Goal: Task Accomplishment & Management: Complete application form

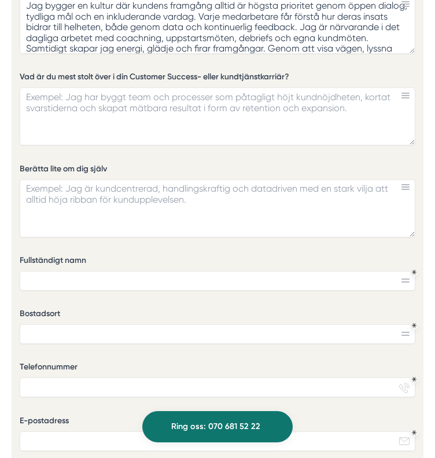
scroll to position [23, 0]
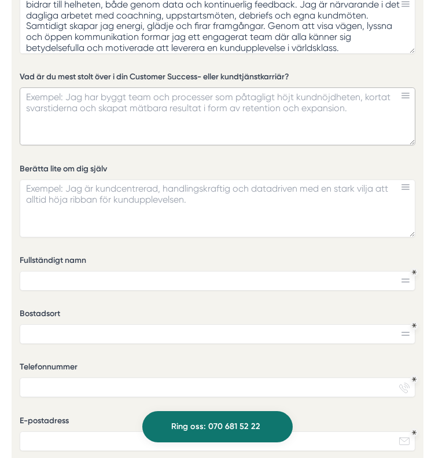
click at [51, 106] on textarea "Vad är du mest stolt över i din Customer Success- eller kundtjänstkarriär?" at bounding box center [218, 116] width 396 height 58
paste textarea "Jag bygger en kultur där kundens framgång alltid är högsta prioritet genom öppe…"
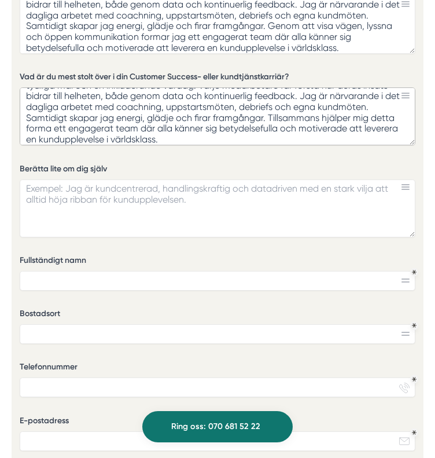
type textarea "Jag bygger en kultur där kundens framgång alltid är högsta prioritet genom öppe…"
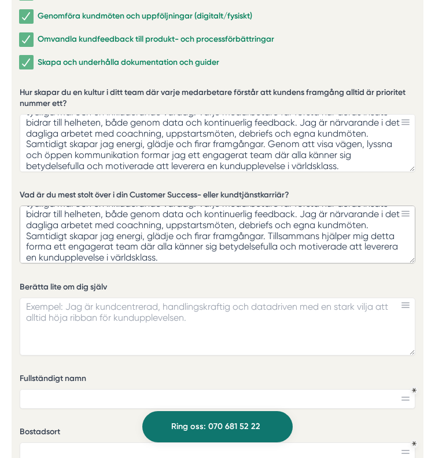
scroll to position [2140, 0]
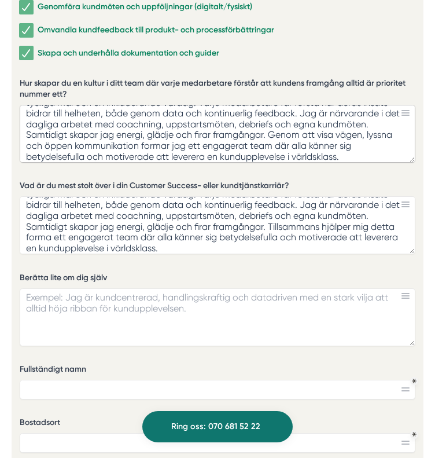
click at [58, 113] on textarea "Jag bygger en kultur där kundens framgång alltid är högsta prioritet genom öppe…" at bounding box center [218, 134] width 396 height 58
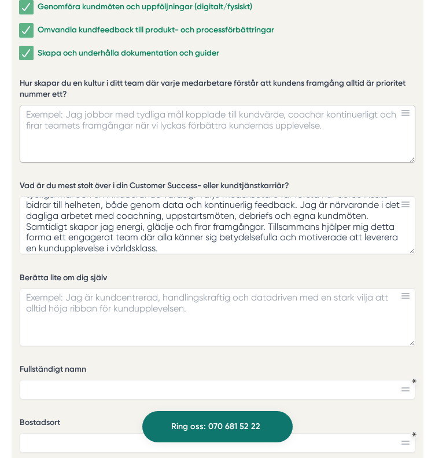
scroll to position [0, 0]
paste textarea "Jag bygger en kultur där kundens framgång alltid är högsta prioritet genom öppe…"
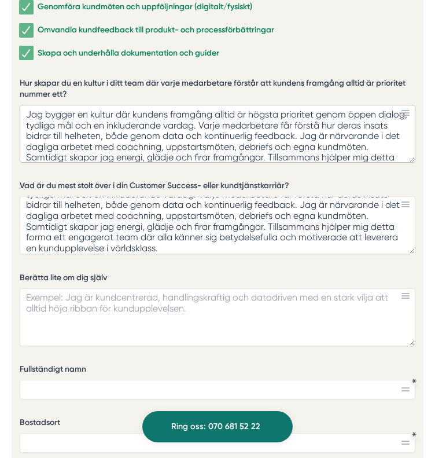
scroll to position [23, 0]
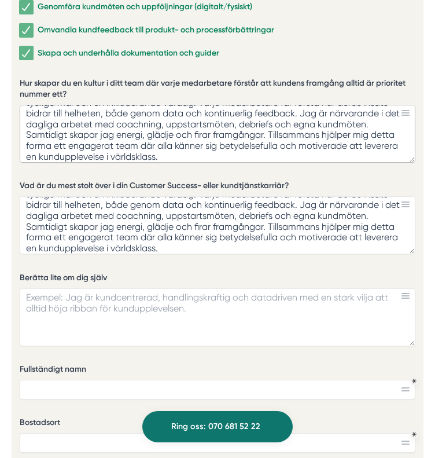
type textarea "Jag bygger en kultur där kundens framgång alltid är högsta prioritet genom öppe…"
click at [45, 207] on textarea "Jag bygger en kultur där kundens framgång alltid är högsta prioritet genom öppe…" at bounding box center [218, 225] width 396 height 58
paste textarea "Det jag är mest stolt över är att tillsammans med teamet på LensWay ha leverera…"
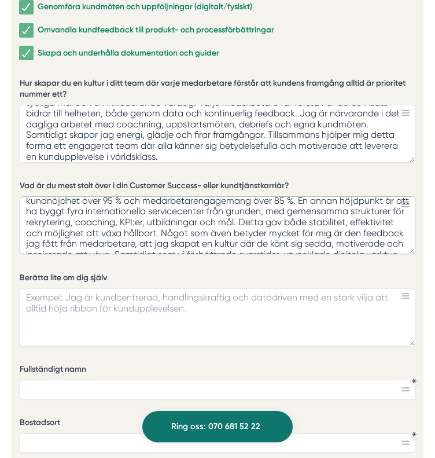
scroll to position [0, 0]
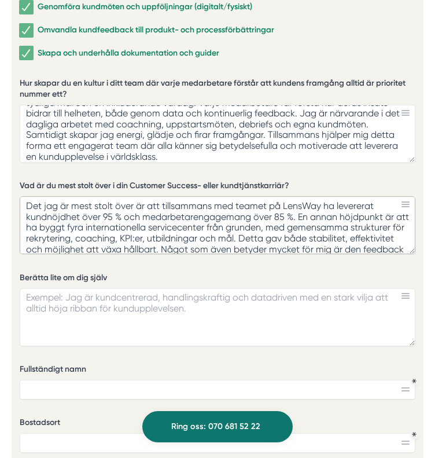
type textarea "Det jag är mest stolt över är att tillsammans med teamet på LensWay ha leverera…"
click at [38, 310] on textarea "Berätta lite om dig själv" at bounding box center [218, 317] width 396 height 58
paste textarea "Jag är en engagerad och närvarande ledare som brinner för att skapa kunduppleve…"
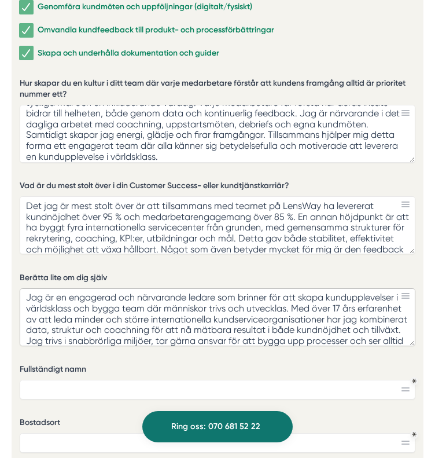
scroll to position [55, 0]
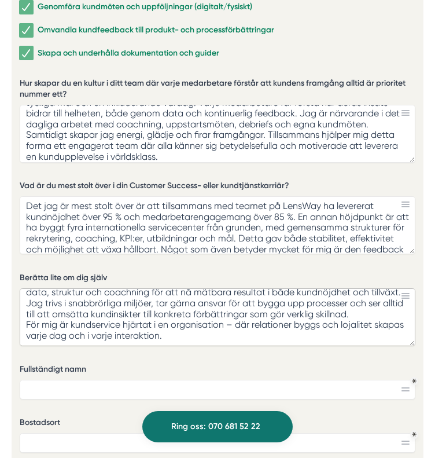
click at [36, 310] on textarea "Jag är en engagerad och närvarande ledare som brinner för att skapa kunduppleve…" at bounding box center [218, 317] width 396 height 58
type textarea "Jag är en engagerad och närvarande ledare som brinner för att skapa kunduppleve…"
click at [380, 236] on textarea "Det jag är mest stolt över är att tillsammans med teamet på LensWay ha leverera…" at bounding box center [218, 225] width 396 height 58
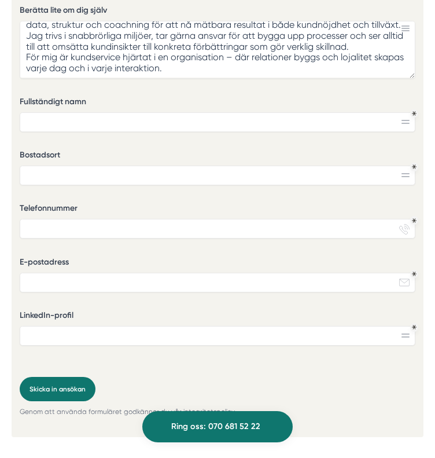
scroll to position [2416, 0]
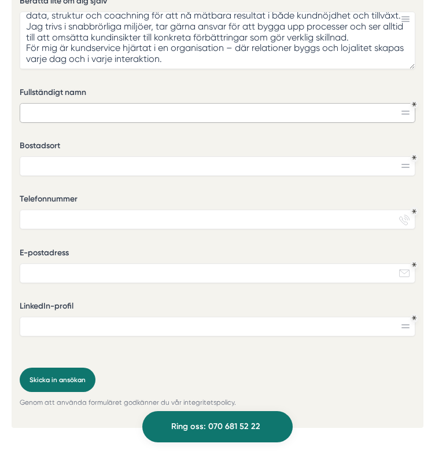
click at [135, 111] on input "Fullständigt namn" at bounding box center [218, 113] width 396 height 20
type input "Salvador Urquiza"
type input "Stockholm"
type input "0736535048"
type input "salvador.urquiza.mejias@gmail.com"
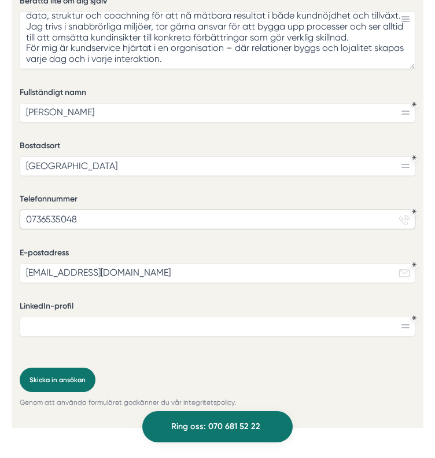
click at [89, 219] on input "0736535048" at bounding box center [218, 219] width 396 height 20
type input "0707828823"
click at [93, 314] on label "LinkedIn-profil" at bounding box center [218, 307] width 396 height 14
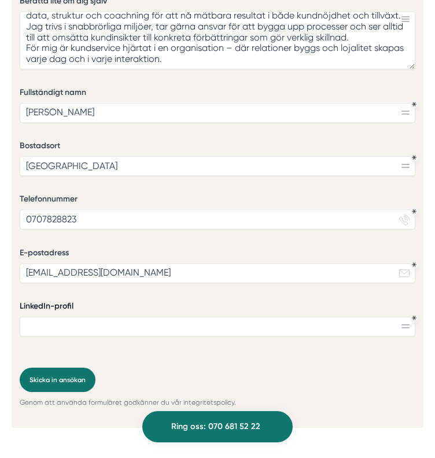
click at [93, 316] on input "LinkedIn-profil" at bounding box center [218, 326] width 396 height 20
paste input "https://www.linkedin.com/in/salvador-urquiza/"
type input "https://www.linkedin.com/in/salvador-urquiza/"
click at [44, 222] on input "0707828823" at bounding box center [218, 219] width 396 height 20
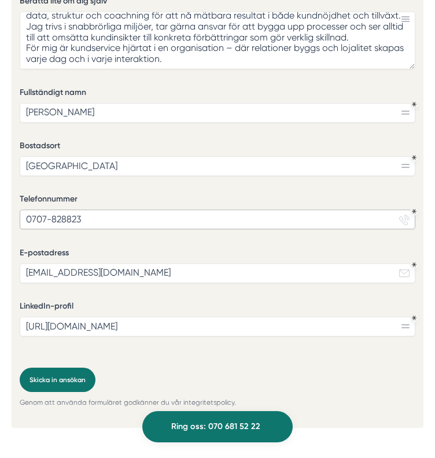
click at [61, 219] on input "0707-828823" at bounding box center [218, 219] width 396 height 20
click at [72, 222] on input "0707-82 8823" at bounding box center [218, 219] width 396 height 20
type input "0707-82 88 23"
click at [56, 382] on button "Skicka in ansökan" at bounding box center [58, 379] width 76 height 25
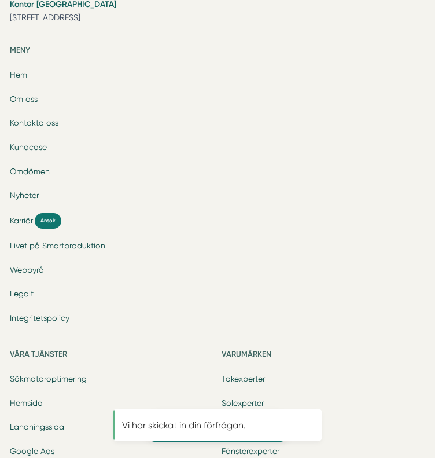
scroll to position [0, 0]
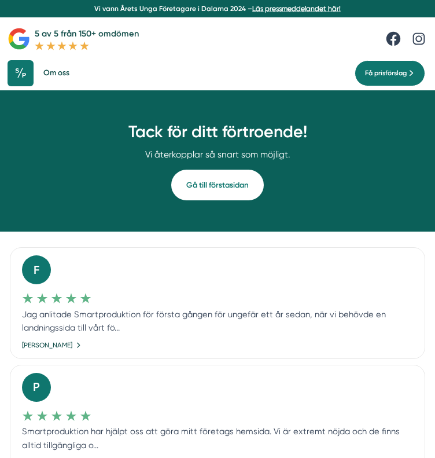
click at [116, 327] on p "Jag anlitade Smartproduktion för första gången för ungefär ett år sedan, när vi…" at bounding box center [217, 321] width 391 height 27
